Goal: Task Accomplishment & Management: Manage account settings

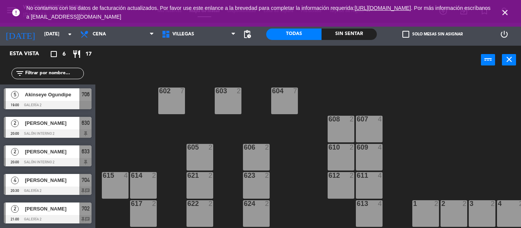
scroll to position [47, 0]
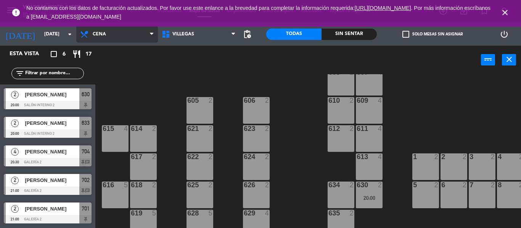
click at [105, 32] on span "Cena" at bounding box center [99, 34] width 13 height 5
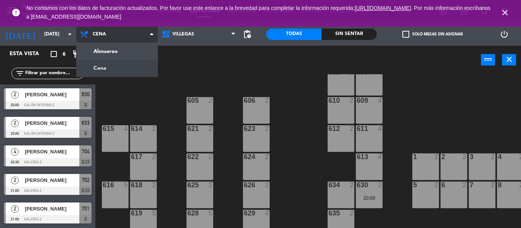
click at [105, 32] on span "Cena" at bounding box center [99, 34] width 13 height 5
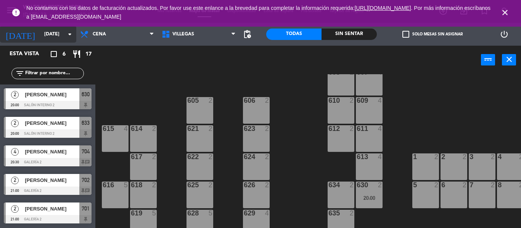
click at [40, 34] on input "[DATE]" at bounding box center [72, 34] width 64 height 13
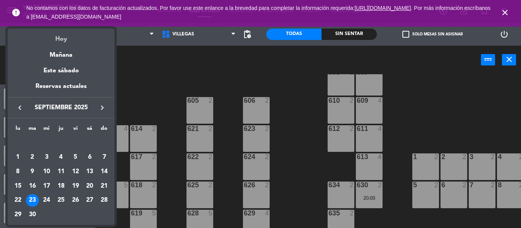
click at [64, 40] on div "Hoy" at bounding box center [61, 37] width 107 height 16
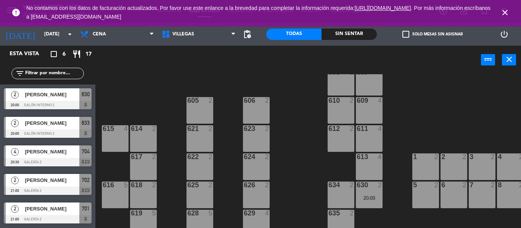
click at [286, 34] on div "Todas" at bounding box center [293, 34] width 55 height 11
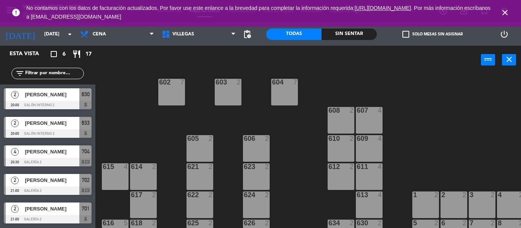
scroll to position [0, 0]
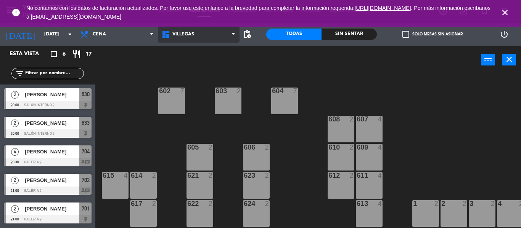
click at [174, 35] on span "Villegas" at bounding box center [183, 34] width 22 height 5
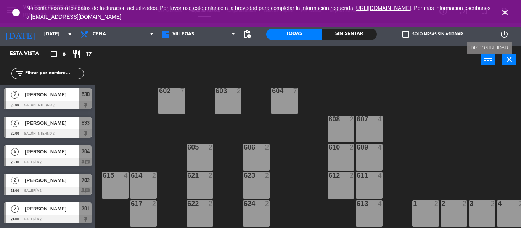
click at [489, 60] on icon "power_input" at bounding box center [488, 59] width 9 height 9
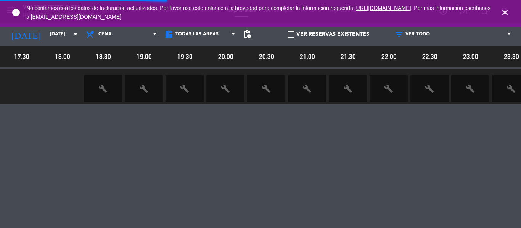
scroll to position [0, 15]
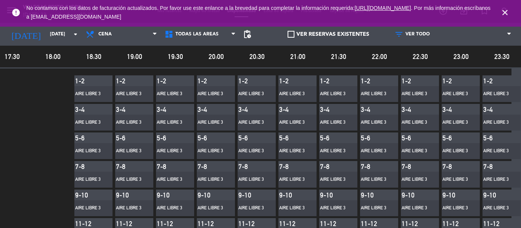
click at [10, 12] on span "error" at bounding box center [16, 12] width 21 height 21
click at [505, 13] on icon "close" at bounding box center [504, 12] width 9 height 9
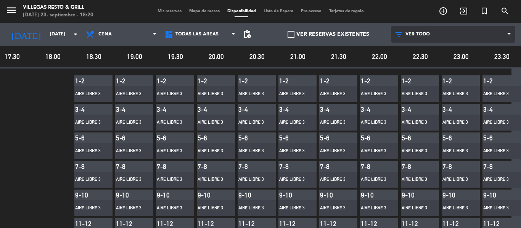
click at [507, 35] on icon at bounding box center [508, 34] width 3 height 6
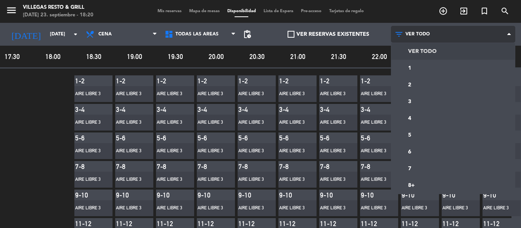
click at [439, 34] on span "VER TODO" at bounding box center [453, 34] width 125 height 17
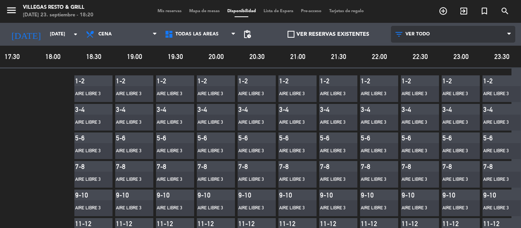
click at [391, 31] on span "VER TODO" at bounding box center [453, 34] width 125 height 17
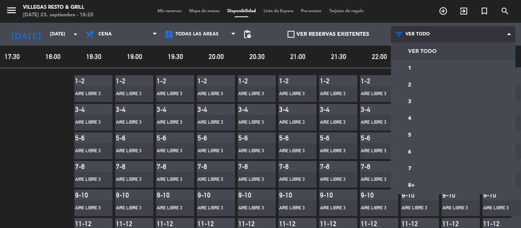
click at [394, 32] on icon at bounding box center [399, 34] width 11 height 9
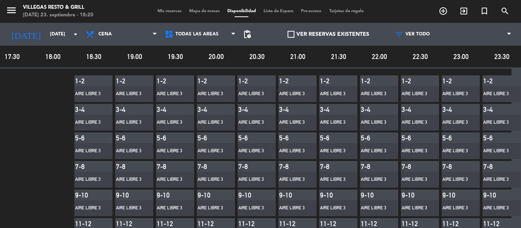
click at [210, 9] on span "Mapa de mesas" at bounding box center [204, 11] width 38 height 4
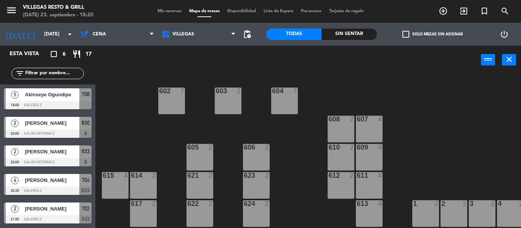
click at [163, 10] on span "Mis reservas" at bounding box center [170, 11] width 32 height 4
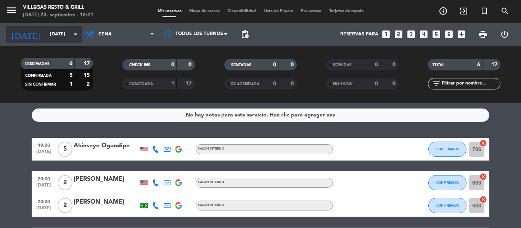
click at [48, 38] on input "[DATE]" at bounding box center [78, 34] width 64 height 13
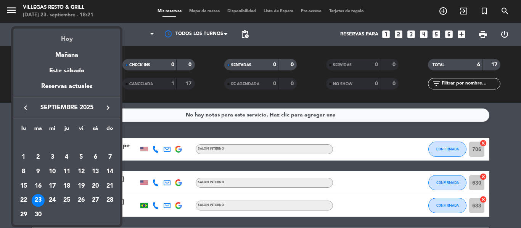
click at [71, 41] on div "Hoy" at bounding box center [66, 37] width 107 height 16
